Goal: Task Accomplishment & Management: Manage account settings

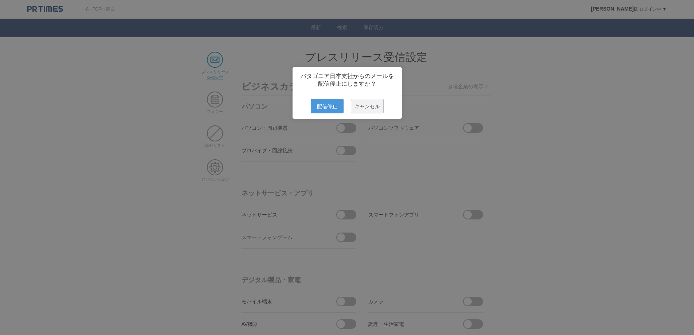
click at [320, 110] on span "配信停止" at bounding box center [327, 106] width 33 height 15
click at [322, 113] on span "配信停止" at bounding box center [327, 106] width 33 height 15
